Goal: Task Accomplishment & Management: Complete application form

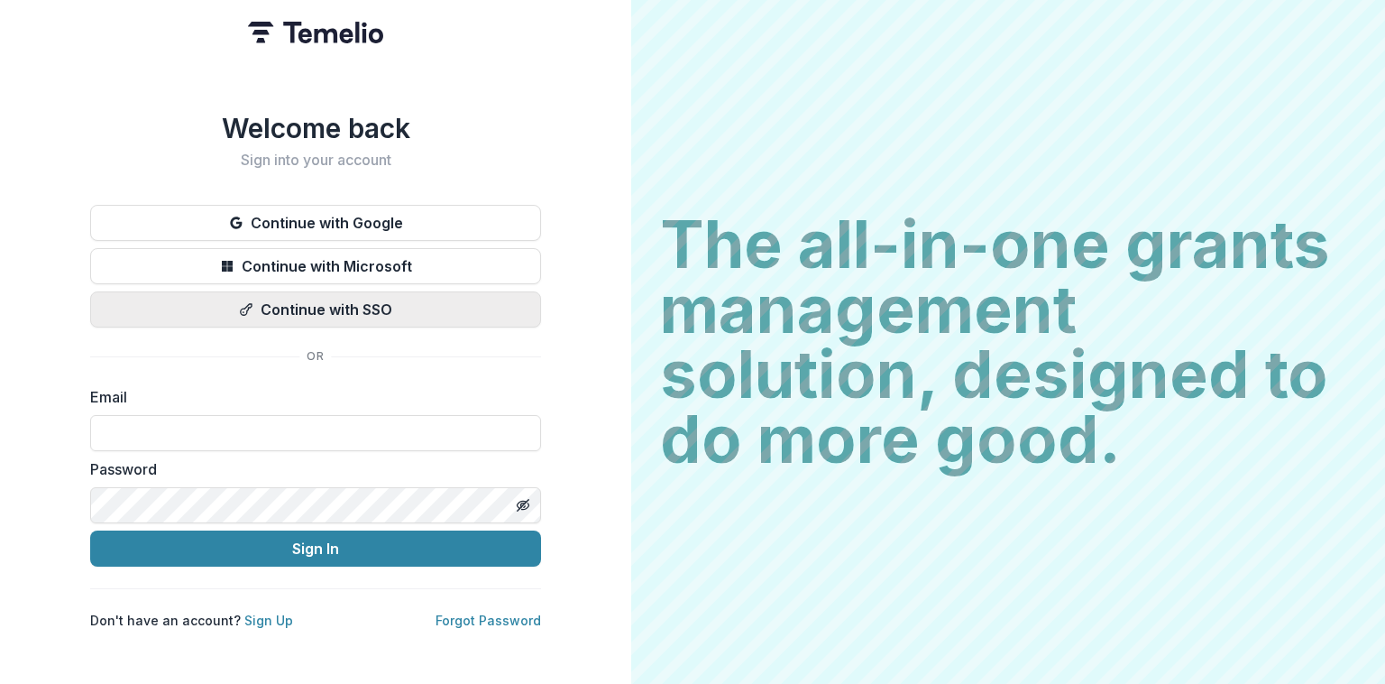
click at [346, 299] on button "Continue with SSO" at bounding box center [315, 309] width 451 height 36
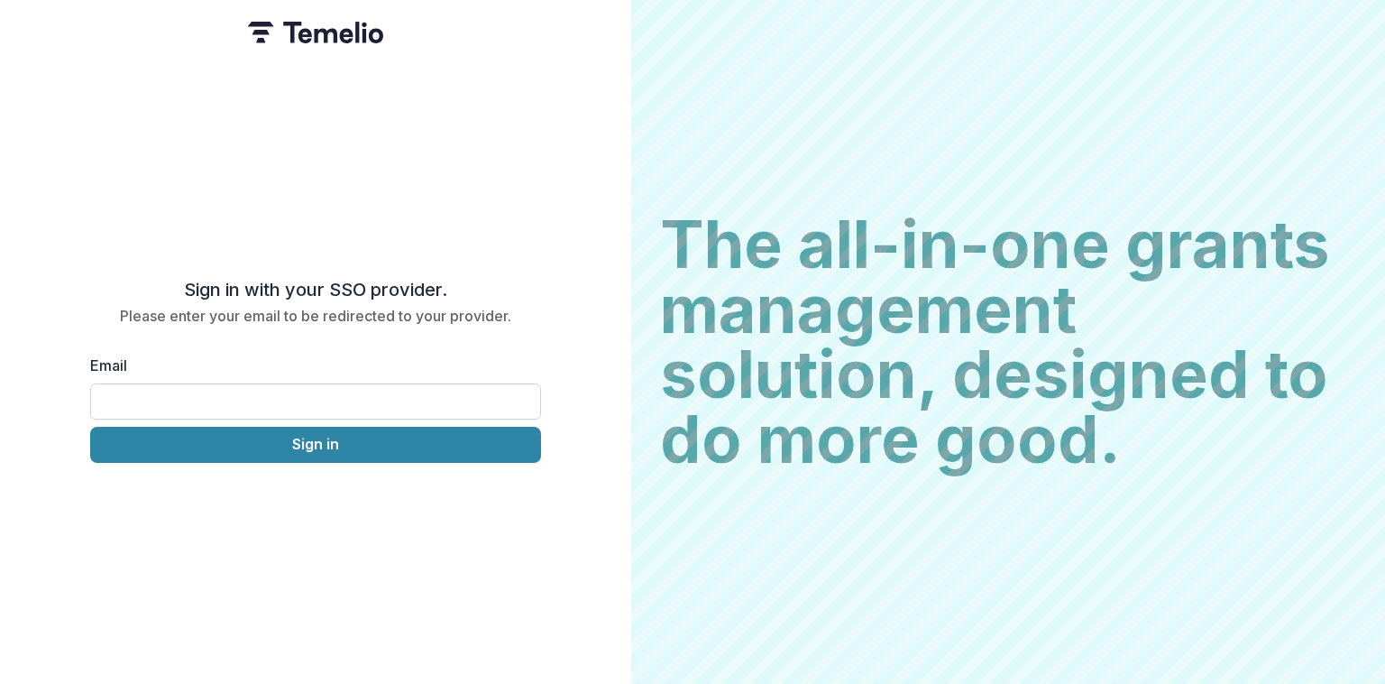
click at [290, 383] on input "Email" at bounding box center [315, 401] width 451 height 36
type input "**********"
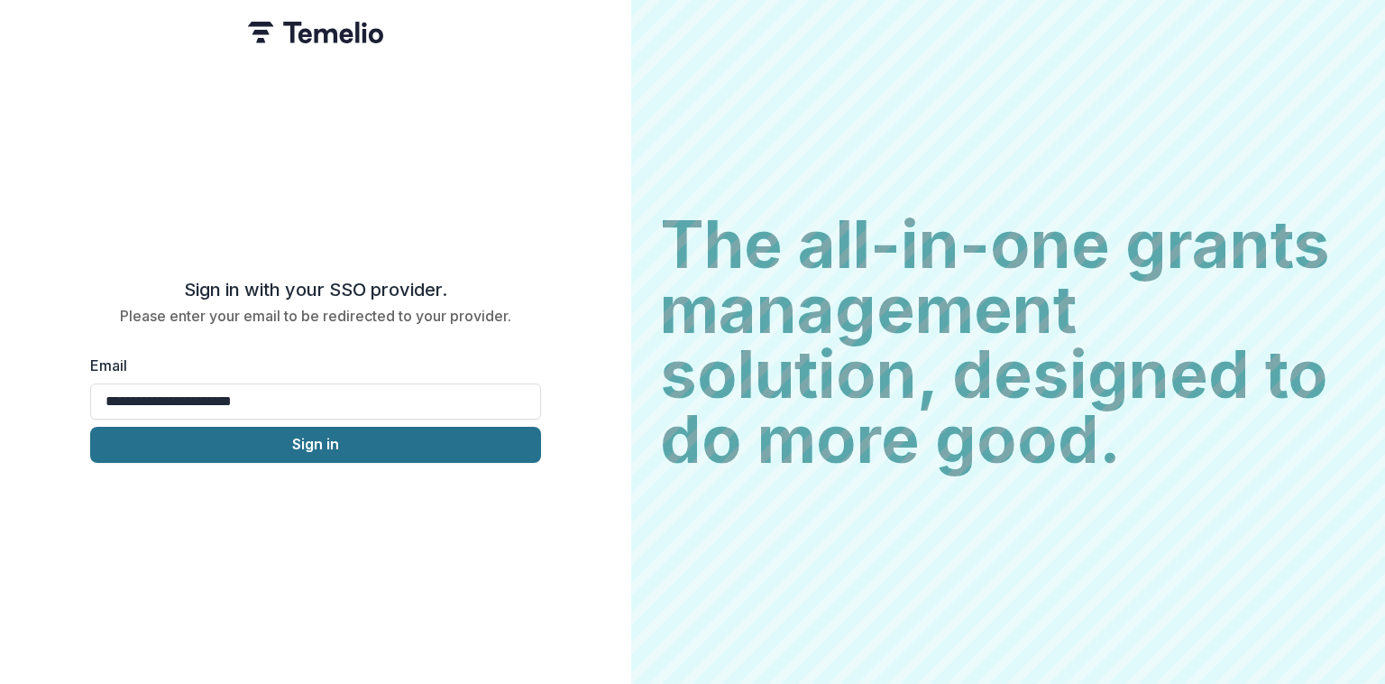
click at [382, 446] on button "Sign in" at bounding box center [315, 445] width 451 height 36
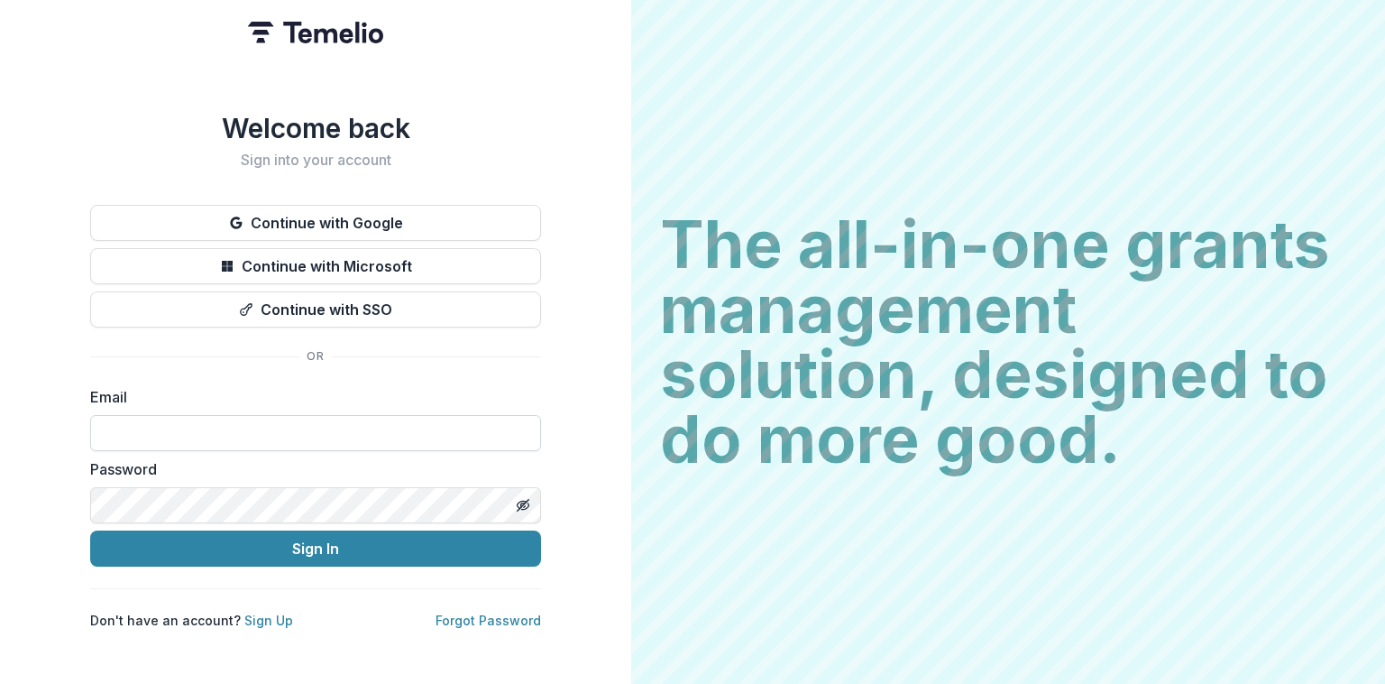
click at [268, 418] on input at bounding box center [315, 433] width 451 height 36
type input "**********"
click at [520, 498] on icon "Toggle password visibility" at bounding box center [523, 505] width 14 height 14
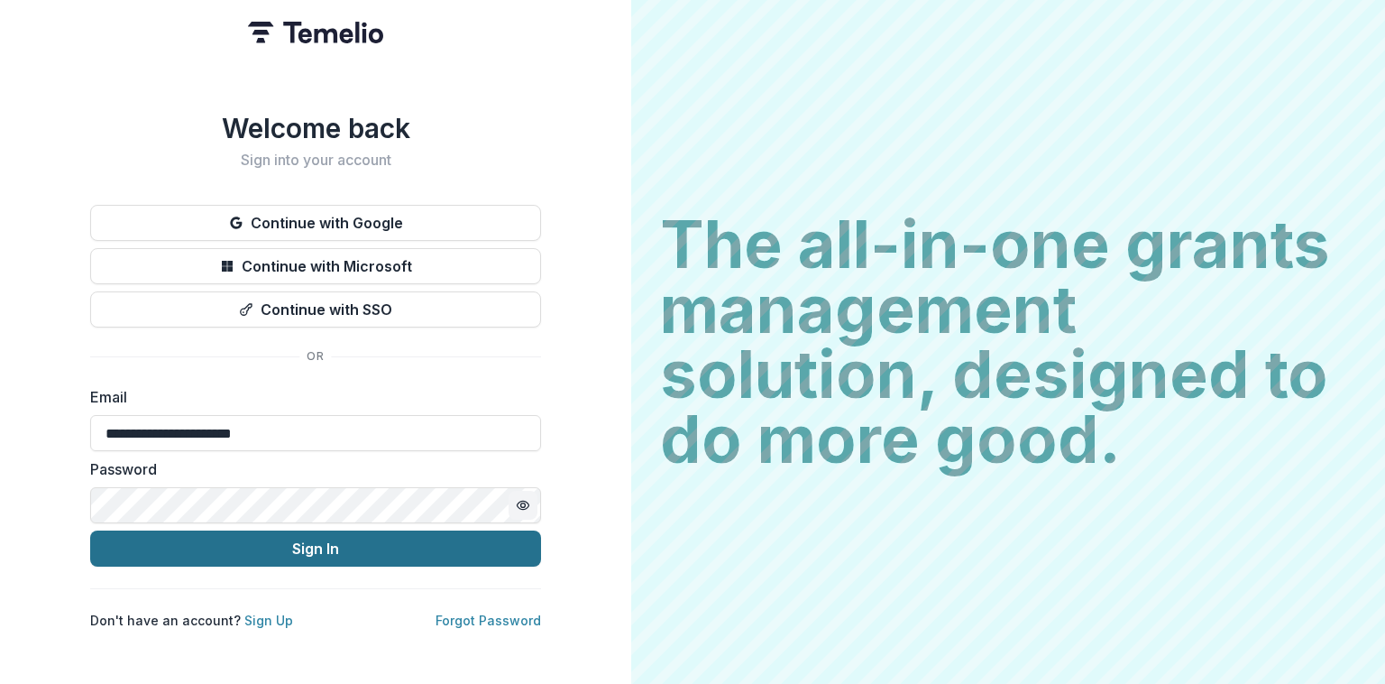
click at [290, 538] on button "Sign In" at bounding box center [315, 548] width 451 height 36
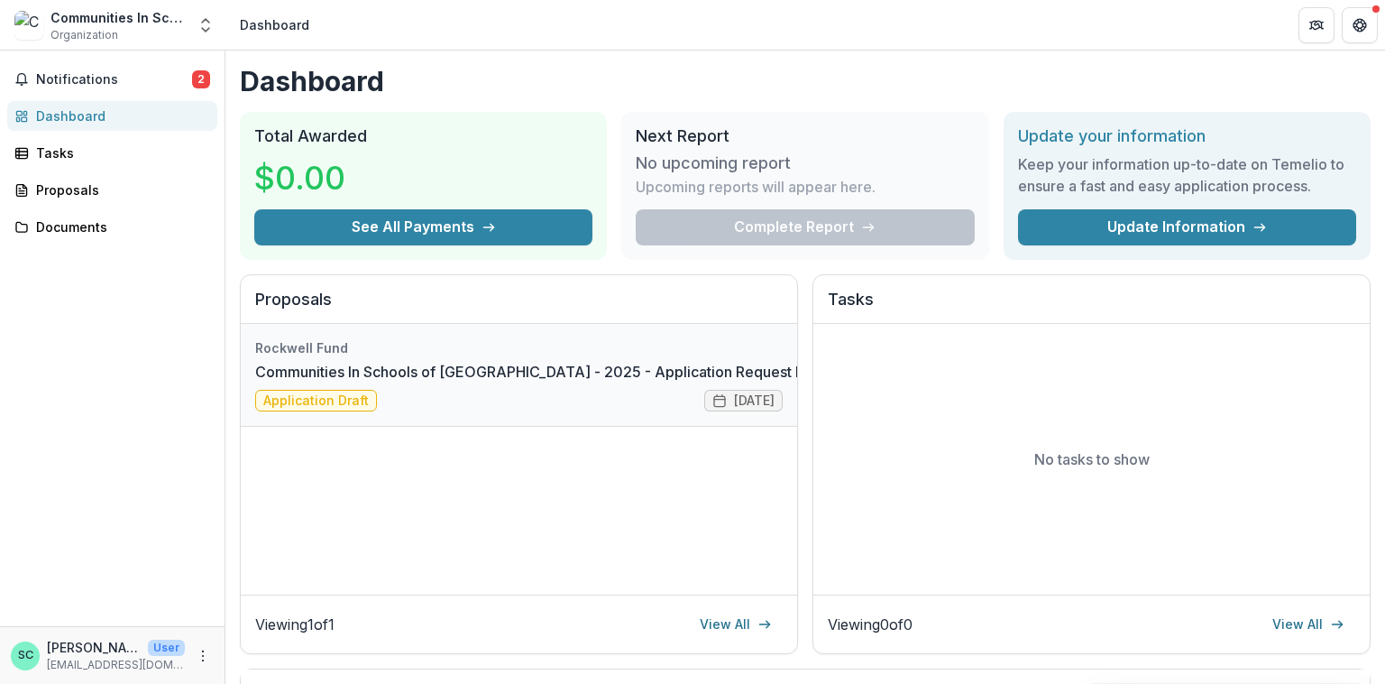
click at [348, 382] on link "Communities In Schools of Houston - 2025 - Application Request Form - Education" at bounding box center [583, 372] width 656 height 22
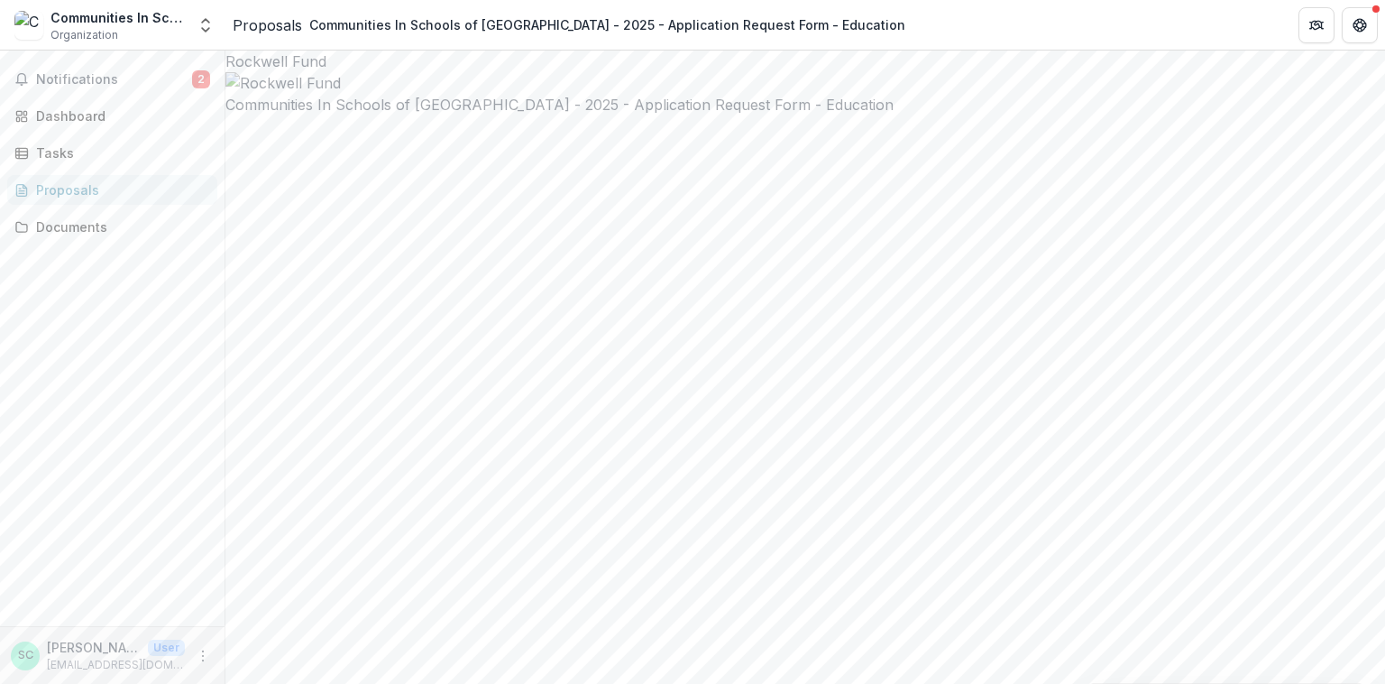
type input "*******"
type input "********"
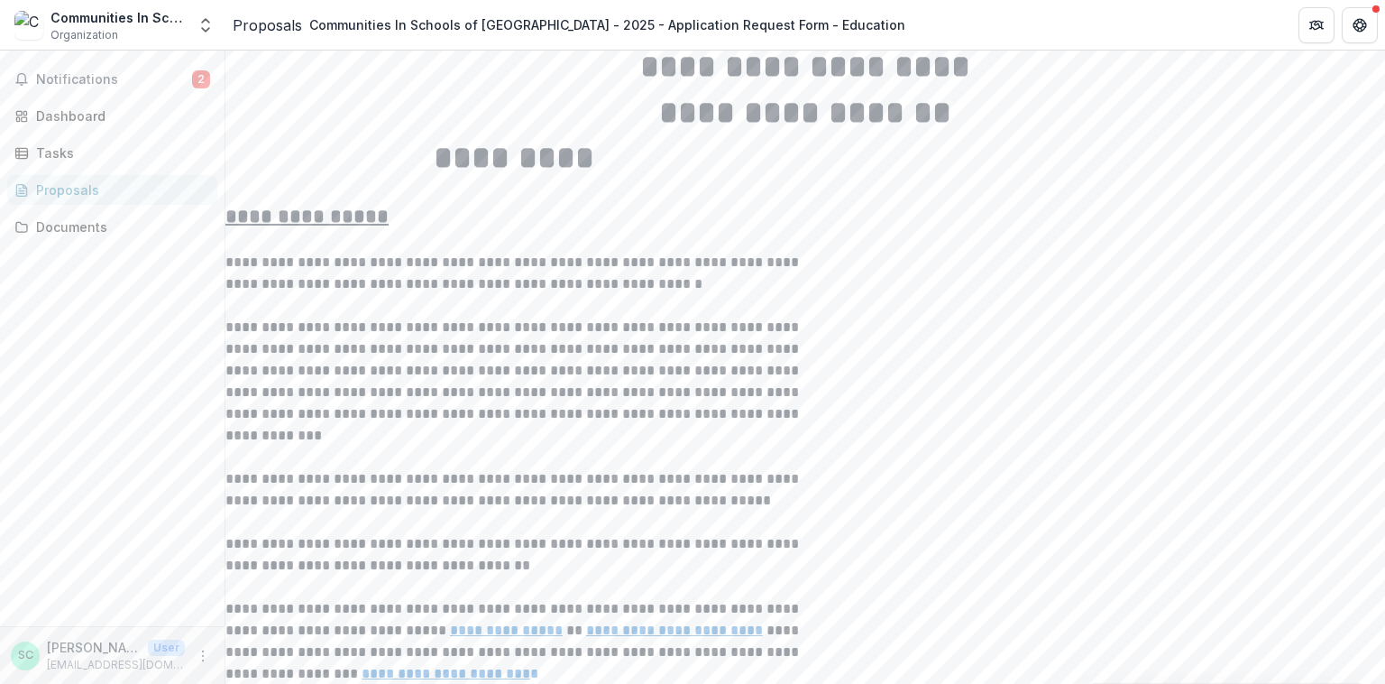
scroll to position [3943, 0]
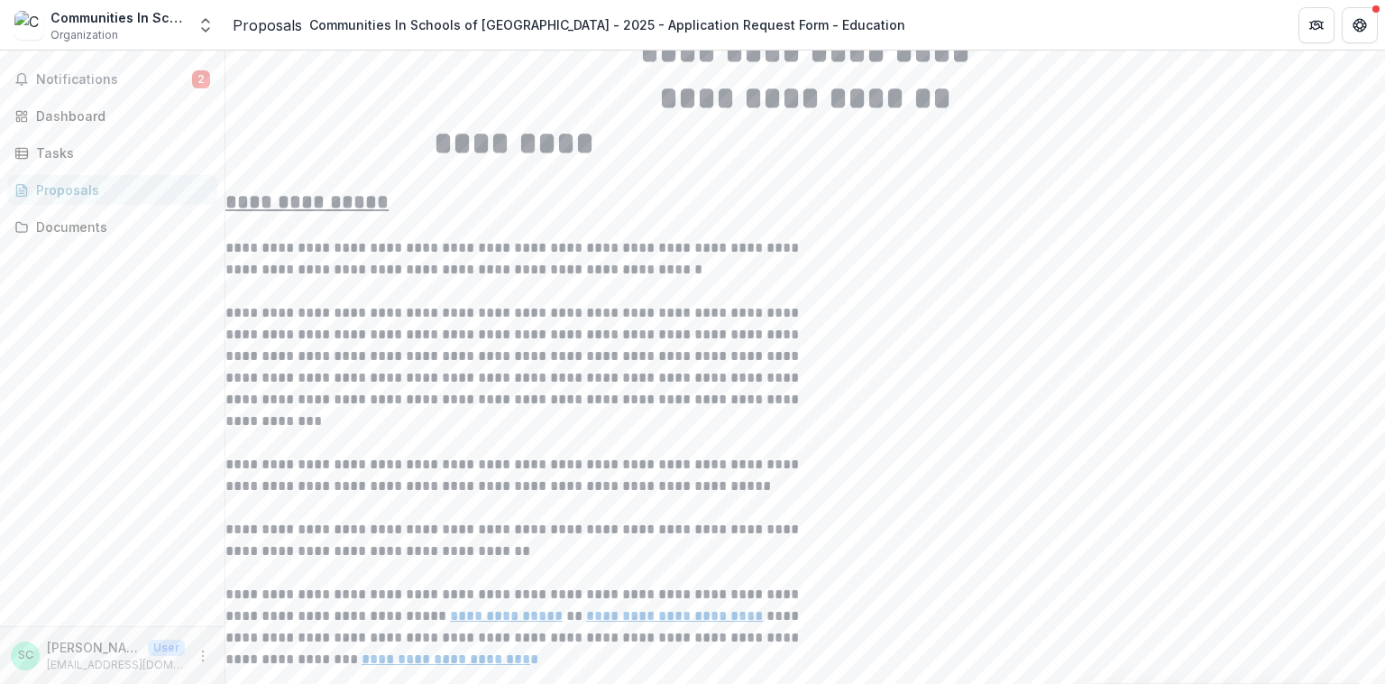
drag, startPoint x: 336, startPoint y: 605, endPoint x: 428, endPoint y: 651, distance: 102.9
copy div "RFI is committed to working with community connected organizations. In one to t…"
drag, startPoint x: 1382, startPoint y: 279, endPoint x: 1384, endPoint y: 303, distance: 24.5
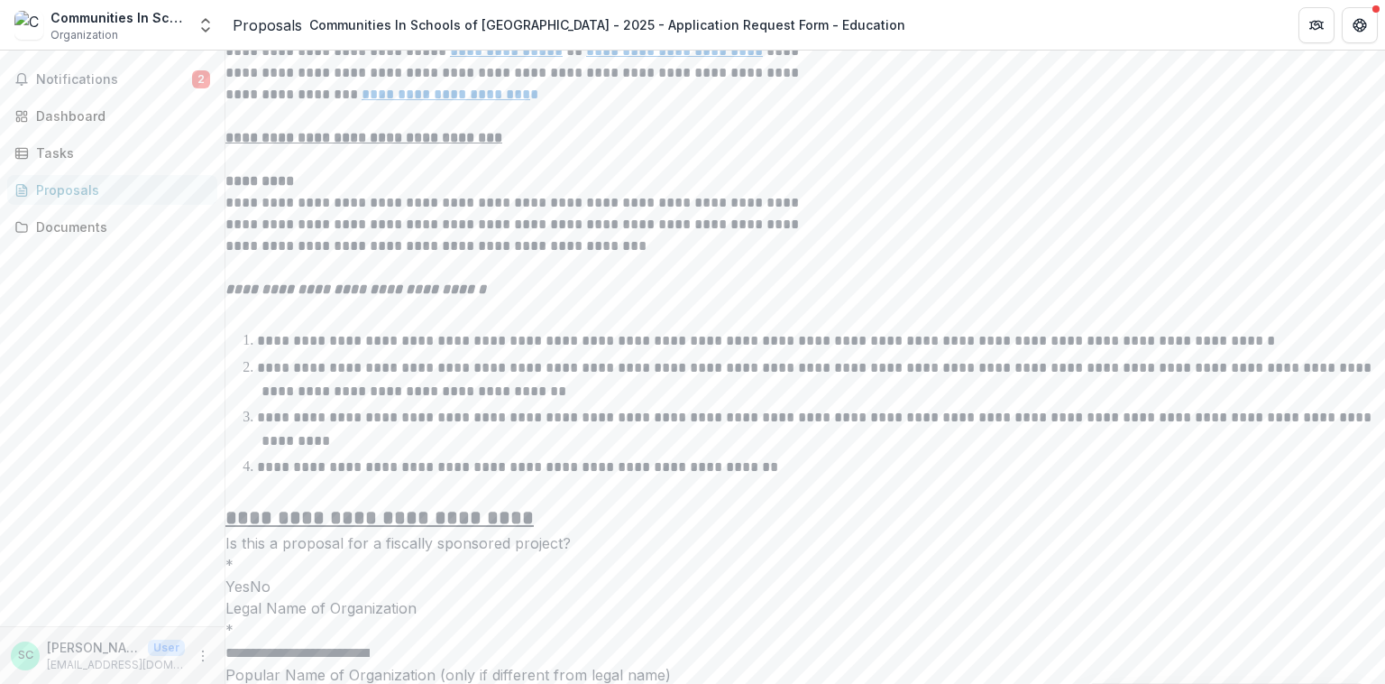
scroll to position [4653, 0]
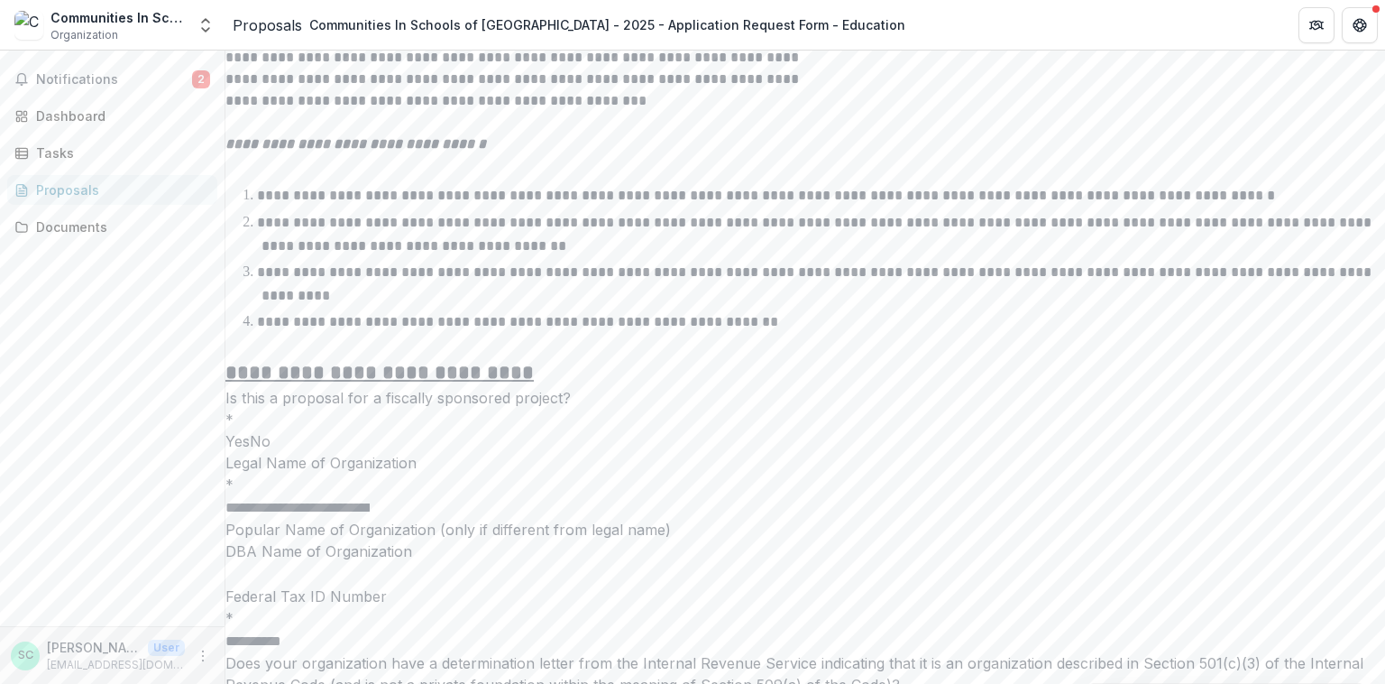
drag, startPoint x: 551, startPoint y: 347, endPoint x: 327, endPoint y: 340, distance: 223.8
copy div "In one to three paragraphs, please describe how the work of your organization i…"
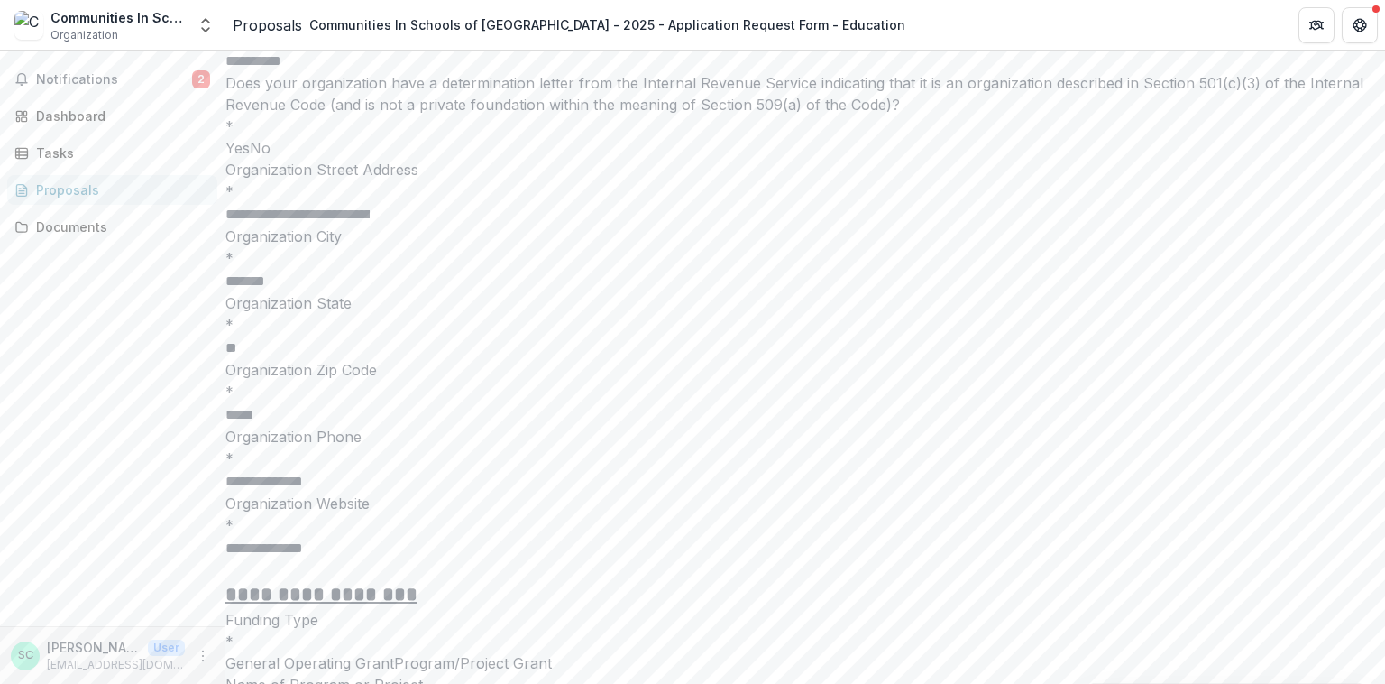
scroll to position [5291, 0]
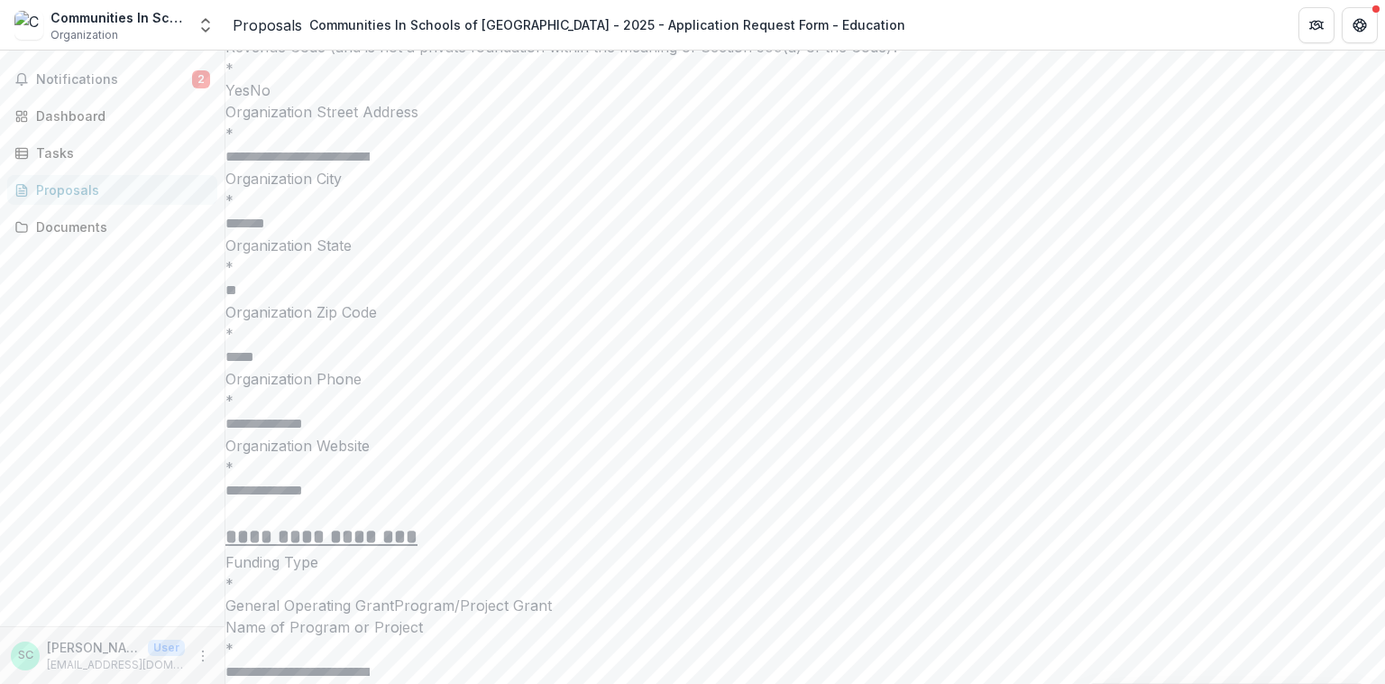
drag, startPoint x: 334, startPoint y: 96, endPoint x: 652, endPoint y: 185, distance: 330.7
copy div "In one to three paragraphs, please describe how your organization will measure …"
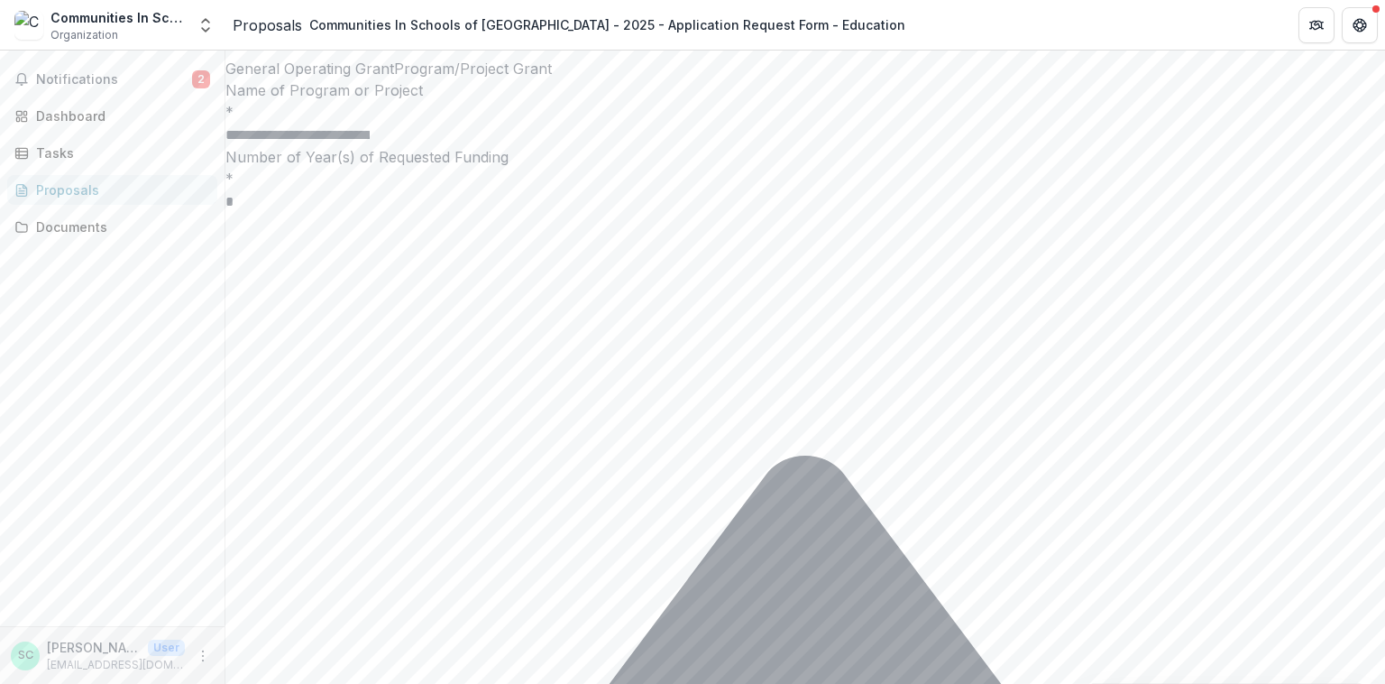
scroll to position [6088, 0]
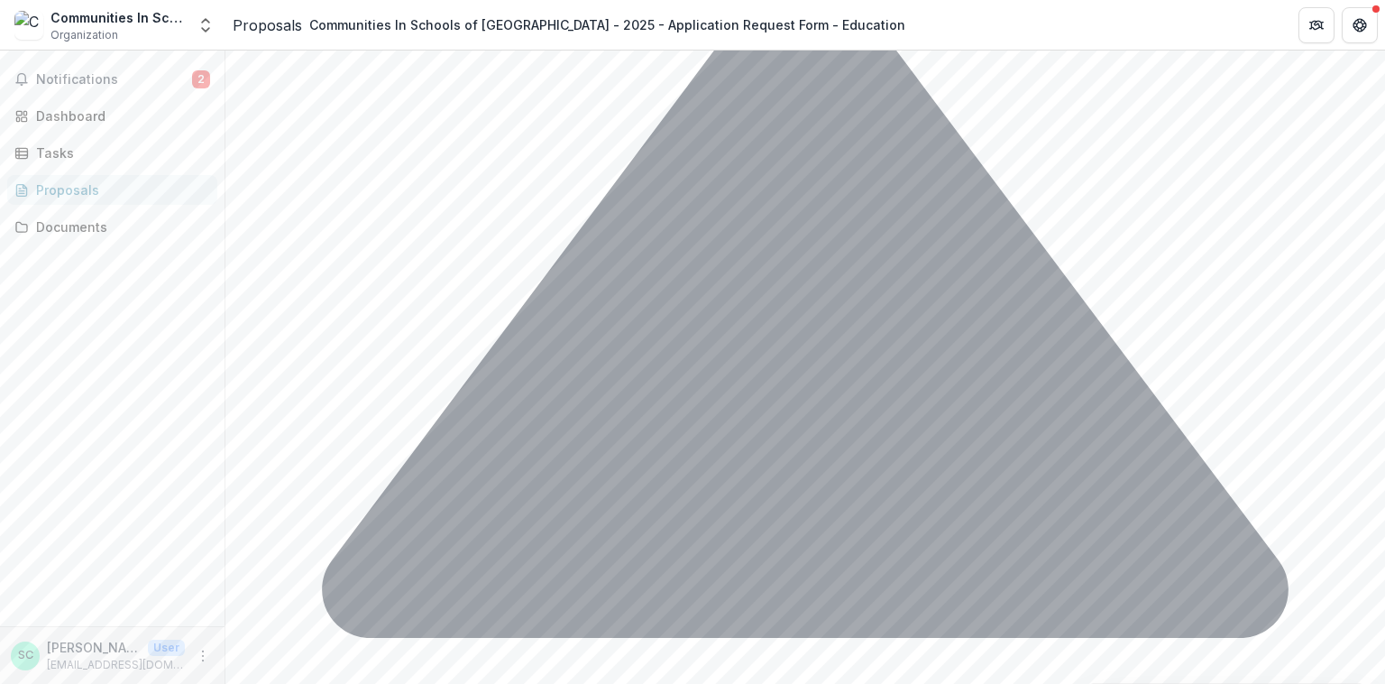
scroll to position [6335, 0]
